Goal: Task Accomplishment & Management: Use online tool/utility

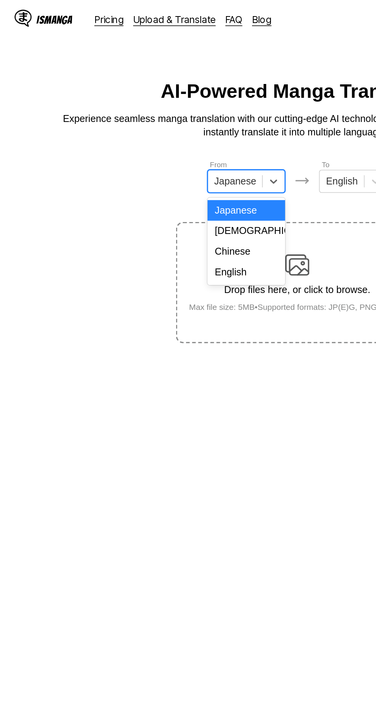
click at [161, 168] on div "English" at bounding box center [155, 172] width 49 height 13
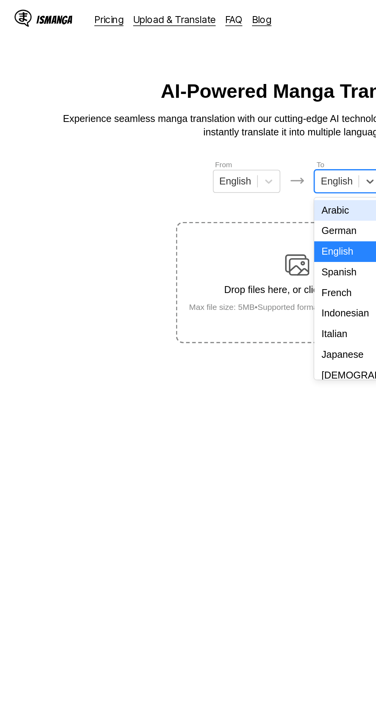
click at [214, 197] on div "Indonesian" at bounding box center [220, 198] width 43 height 13
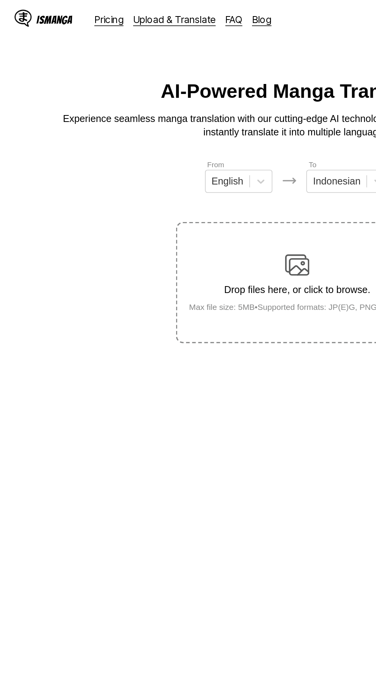
click at [186, 160] on img at bounding box center [187, 167] width 15 height 15
click at [0, 0] on input "Drop files here, or click to browse. Max file size: 5MB • Supported formats: JP…" at bounding box center [0, 0] width 0 height 0
click at [187, 160] on img at bounding box center [187, 167] width 15 height 15
click at [0, 0] on input "Drop files here, or click to browse. Max file size: 5MB • Supported formats: JP…" at bounding box center [0, 0] width 0 height 0
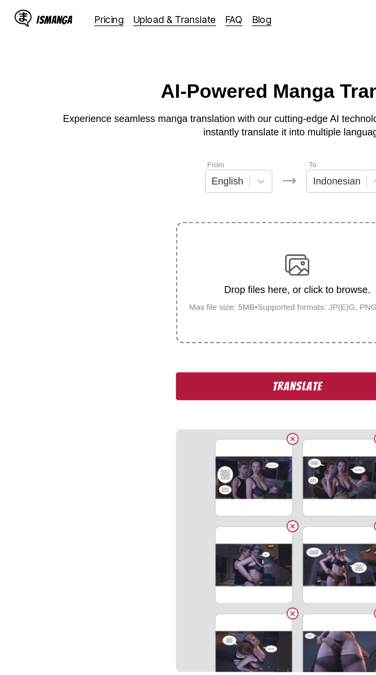
click at [175, 235] on button "Translate" at bounding box center [187, 244] width 153 height 18
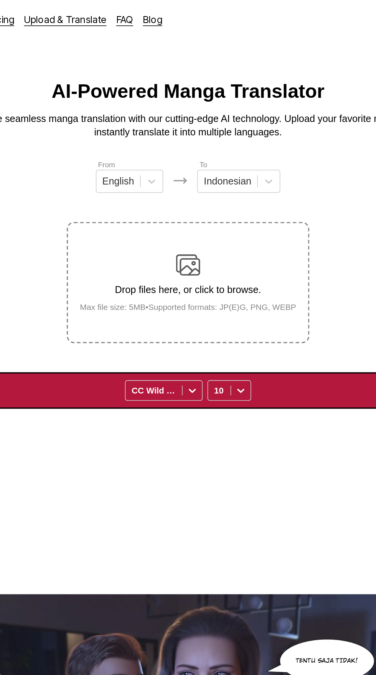
click at [85, 430] on section "Kami pikir jika kami memberi tahu [PERSON_NAME] tentang hubungan kami, dia hany…" at bounding box center [52, 462] width 67 height 65
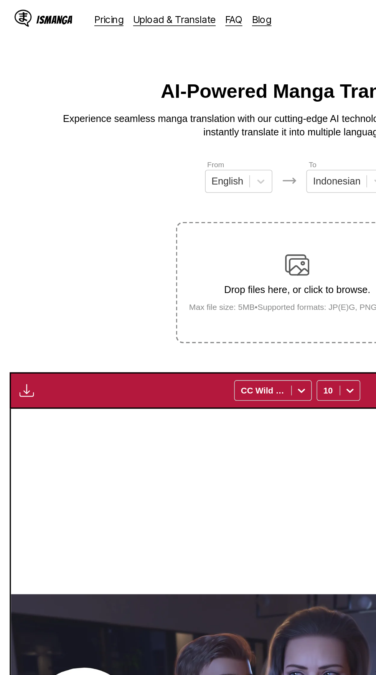
click at [20, 242] on img "button" at bounding box center [16, 246] width 9 height 9
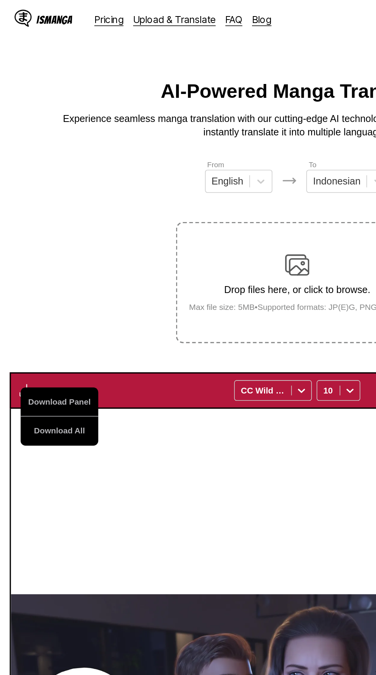
click at [42, 263] on button "Download All" at bounding box center [37, 272] width 49 height 18
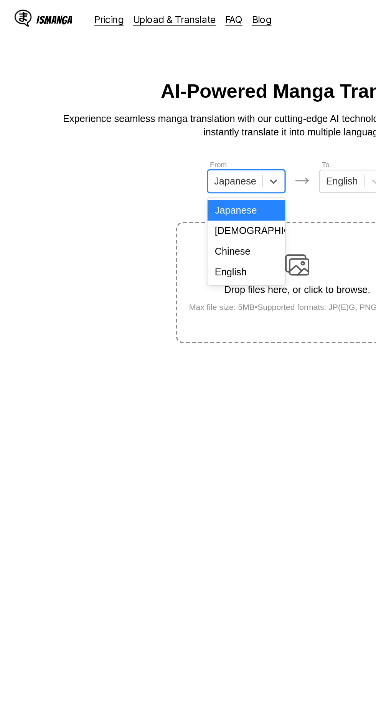
click at [158, 170] on div "English" at bounding box center [155, 172] width 49 height 13
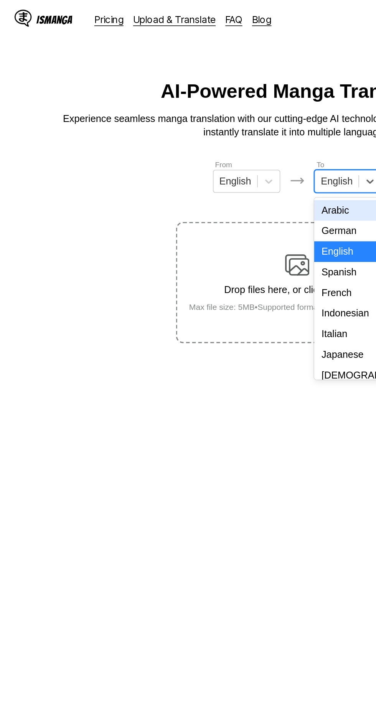
click at [217, 197] on div "Indonesian" at bounding box center [220, 198] width 43 height 13
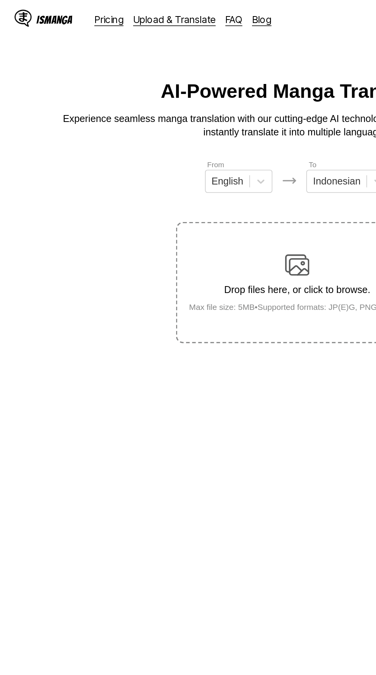
click at [182, 160] on img at bounding box center [187, 167] width 15 height 15
click at [0, 0] on input "Drop files here, or click to browse. Max file size: 5MB • Supported formats: JP…" at bounding box center [0, 0] width 0 height 0
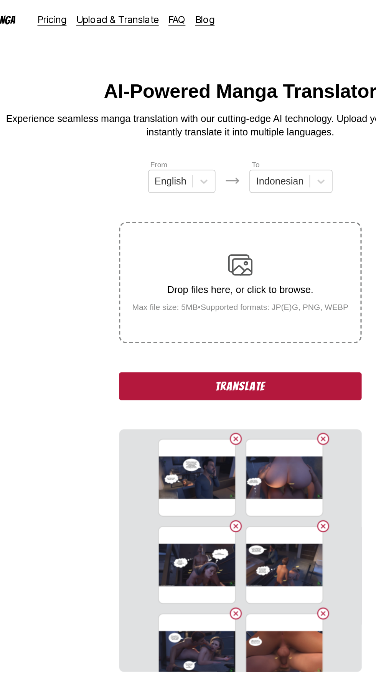
click at [146, 235] on button "Translate" at bounding box center [187, 244] width 153 height 18
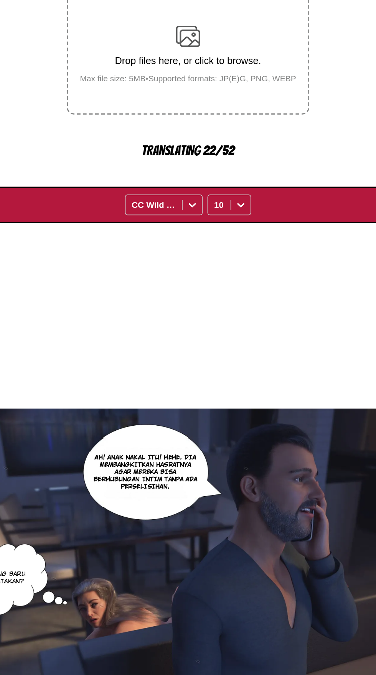
scroll to position [44, 0]
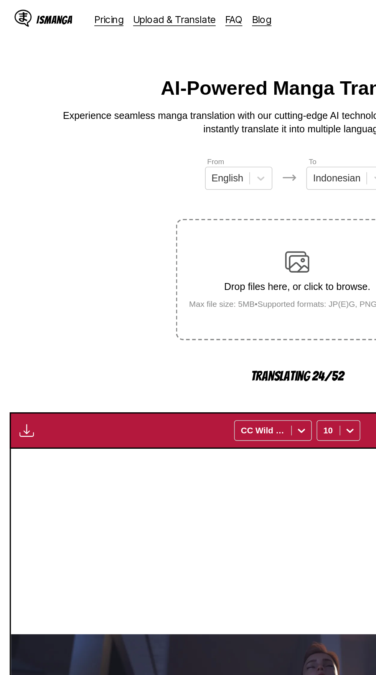
scroll to position [0, 0]
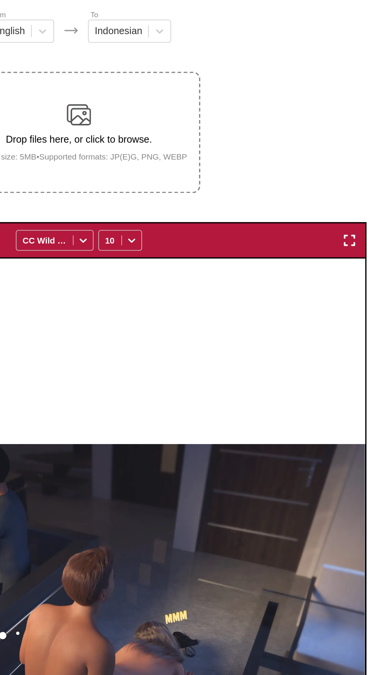
scroll to position [25, 0]
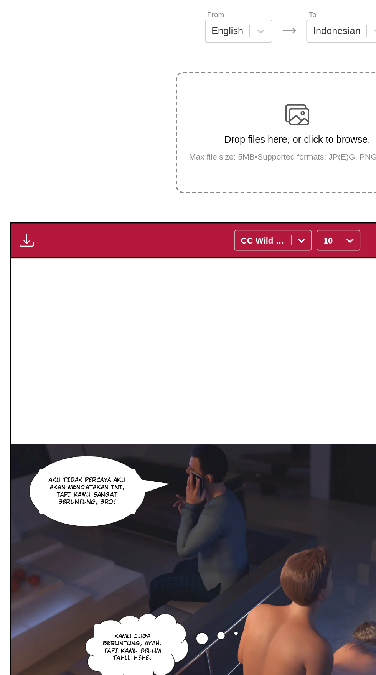
click at [21, 218] on img "button" at bounding box center [16, 222] width 9 height 9
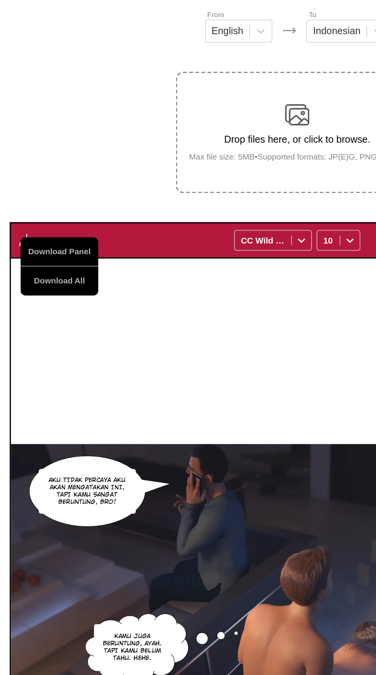
click at [45, 239] on button "Download All" at bounding box center [37, 248] width 49 height 18
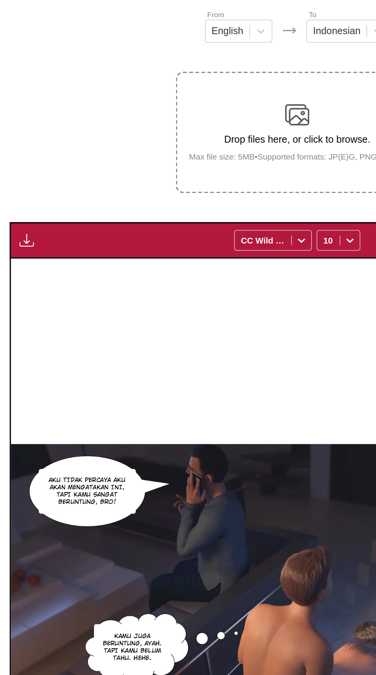
click at [164, 155] on p "Drop files here, or click to browse." at bounding box center [188, 158] width 149 height 7
click at [0, 0] on input "Drop files here, or click to browse. Max file size: 5MB • Supported formats: JP…" at bounding box center [0, 0] width 0 height 0
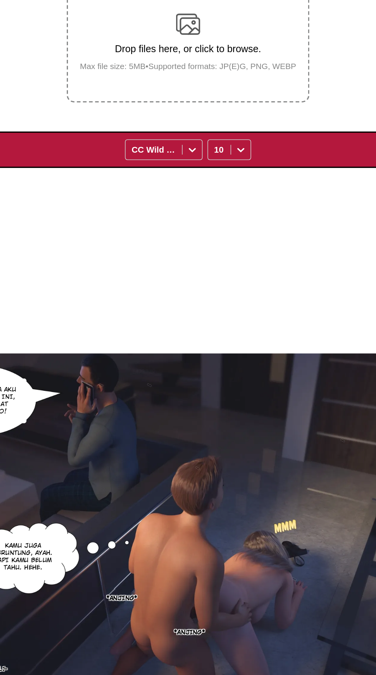
scroll to position [0, 1086]
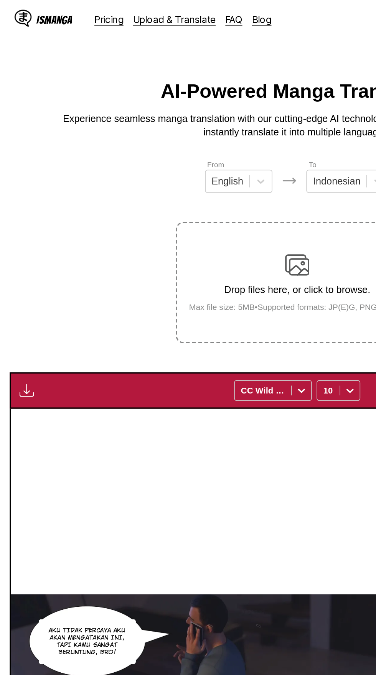
click at [20, 242] on img "button" at bounding box center [16, 246] width 9 height 9
